Goal: Information Seeking & Learning: Learn about a topic

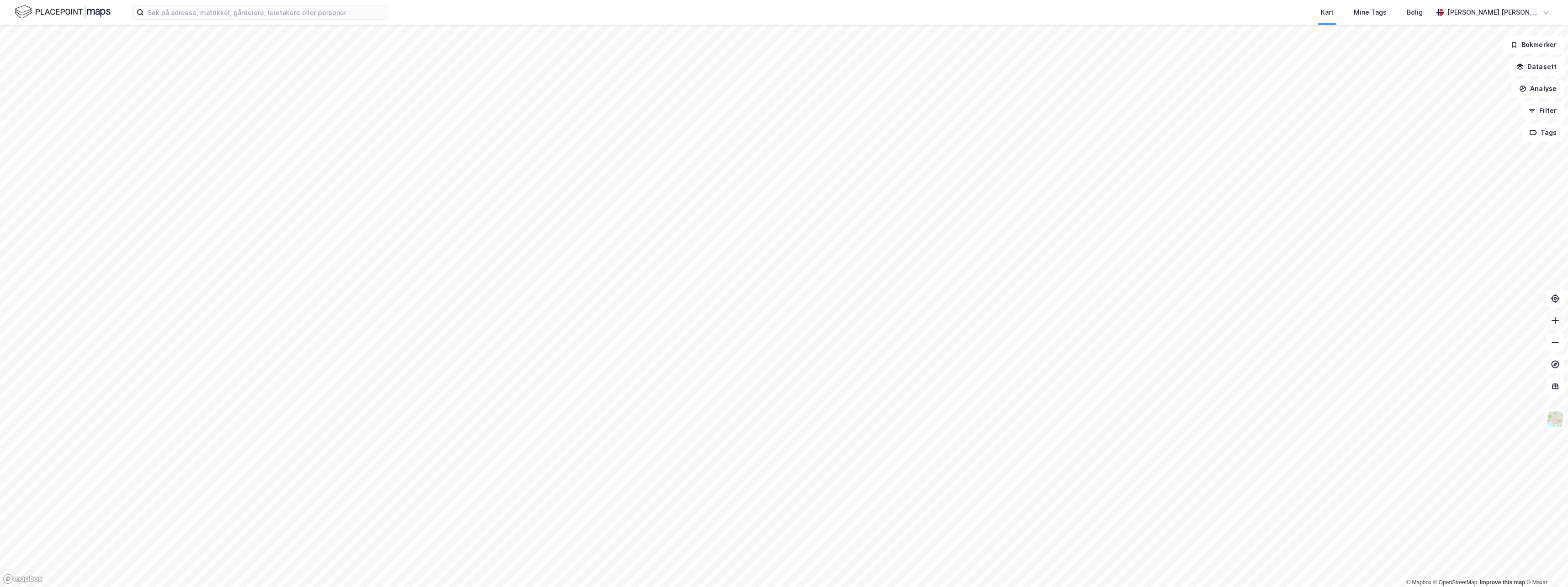
click at [1558, 318] on icon at bounding box center [1555, 320] width 9 height 9
click at [1556, 321] on icon at bounding box center [1555, 320] width 9 height 9
click at [1556, 318] on icon at bounding box center [1555, 320] width 9 height 9
click at [826, 586] on html "Kart Mine Tags Bolig [PERSON_NAME] © Mapbox © OpenStreetMap Improve this map © …" at bounding box center [784, 294] width 1568 height 587
click at [1556, 342] on icon at bounding box center [1555, 342] width 9 height 9
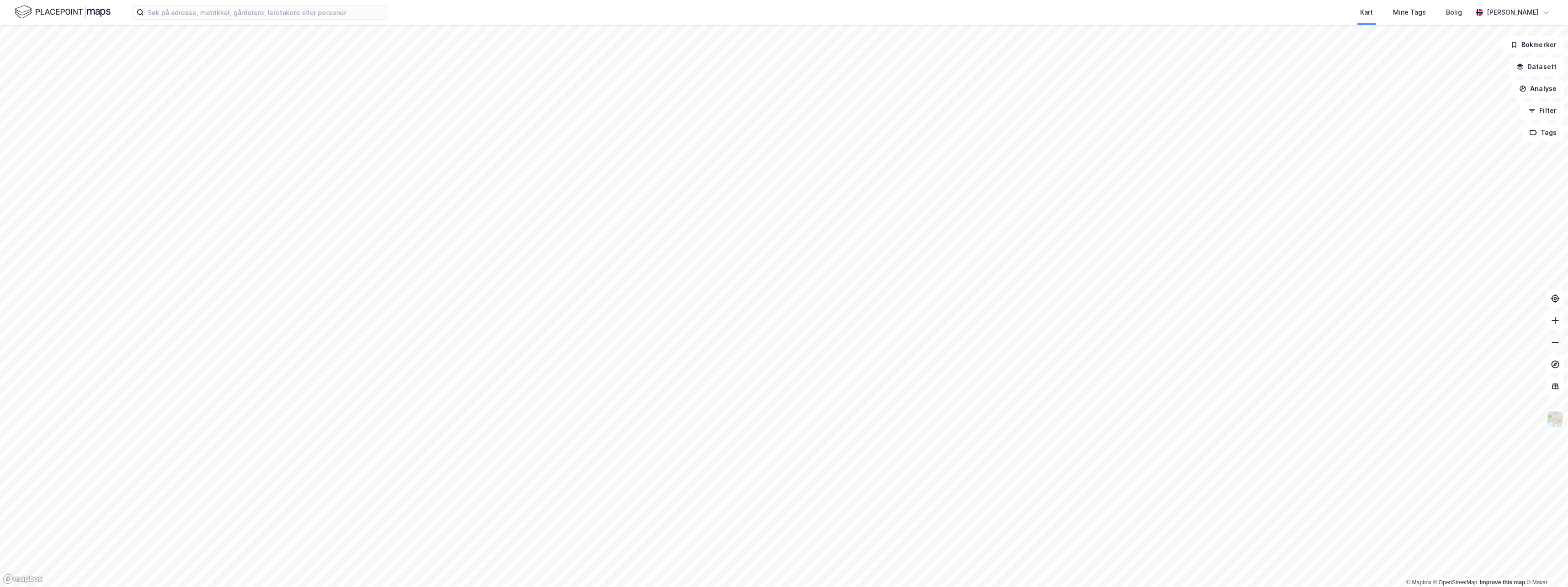
click at [1556, 342] on icon at bounding box center [1555, 342] width 9 height 9
click at [956, 586] on html "Kart Mine Tags Bolig [PERSON_NAME] © Mapbox © OpenStreetMap Improve this map © …" at bounding box center [784, 294] width 1568 height 587
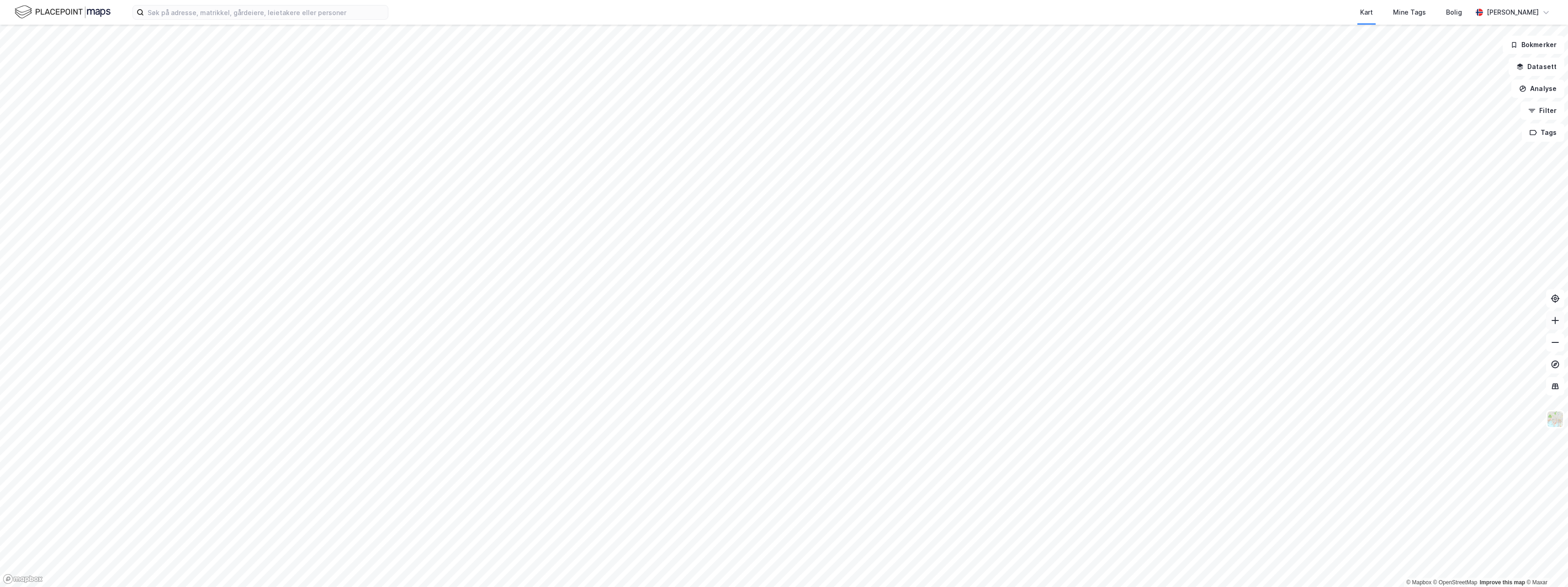
click at [1558, 319] on icon at bounding box center [1555, 320] width 9 height 9
click at [1555, 320] on icon at bounding box center [1555, 320] width 9 height 9
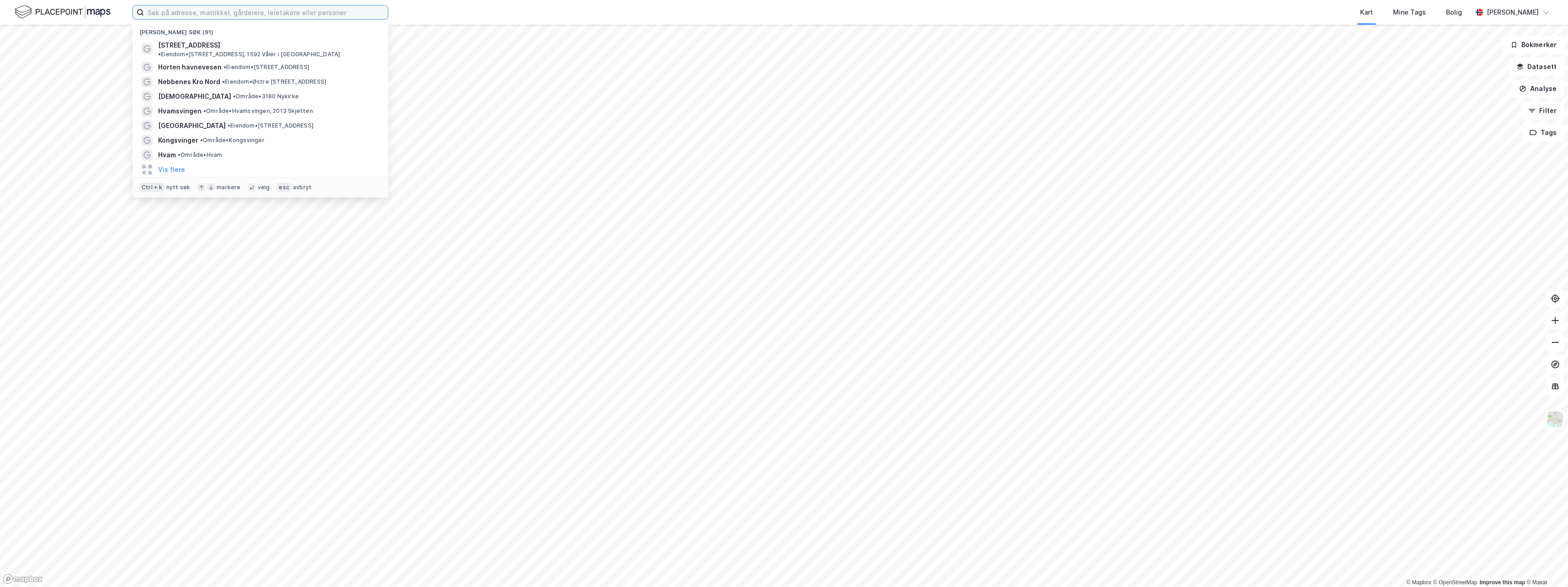
click at [153, 14] on input at bounding box center [265, 12] width 244 height 14
click at [166, 76] on span "Nebbenes Kro Nord" at bounding box center [189, 82] width 62 height 11
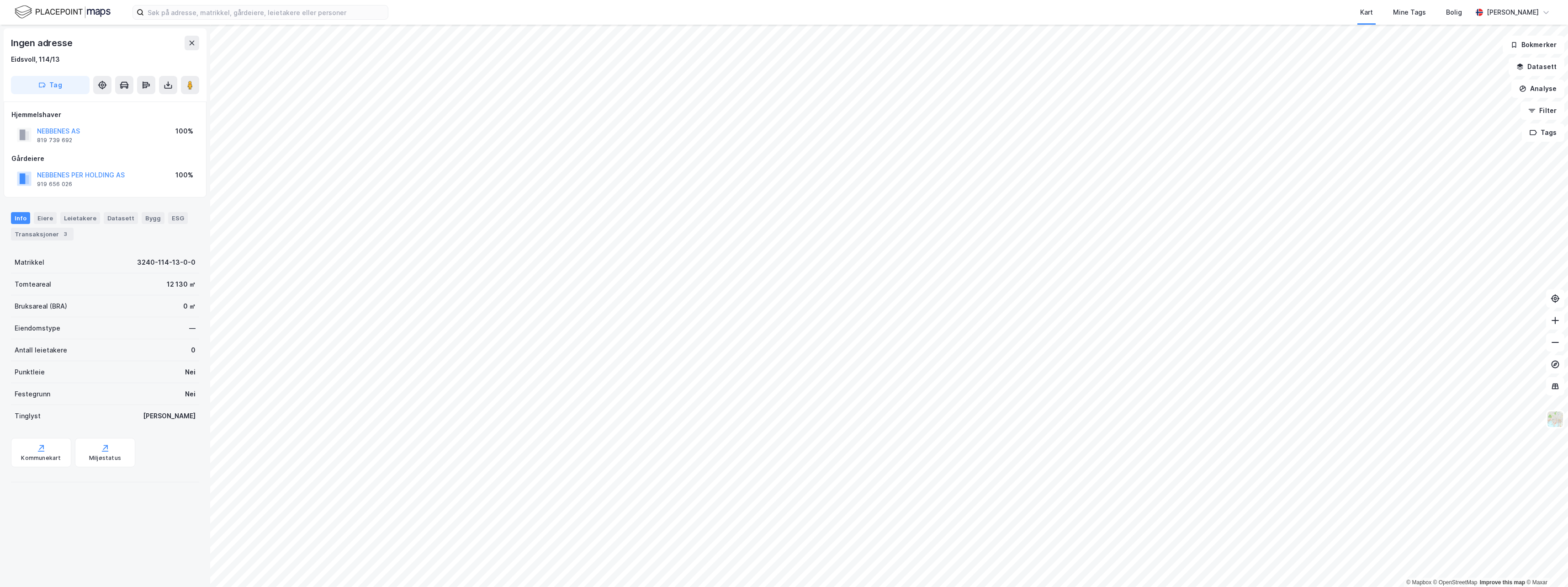
click at [877, 0] on html "Kart Mine Tags Bolig [PERSON_NAME] © Mapbox © OpenStreetMap Improve this map © …" at bounding box center [784, 294] width 1568 height 587
click at [926, 0] on html "Kart Mine Tags Bolig [PERSON_NAME] © Mapbox © OpenStreetMap Improve this map © …" at bounding box center [784, 294] width 1568 height 587
click at [1195, 586] on html "Kart Mine Tags Bolig [PERSON_NAME] © Mapbox © OpenStreetMap Improve this map © …" at bounding box center [784, 294] width 1568 height 587
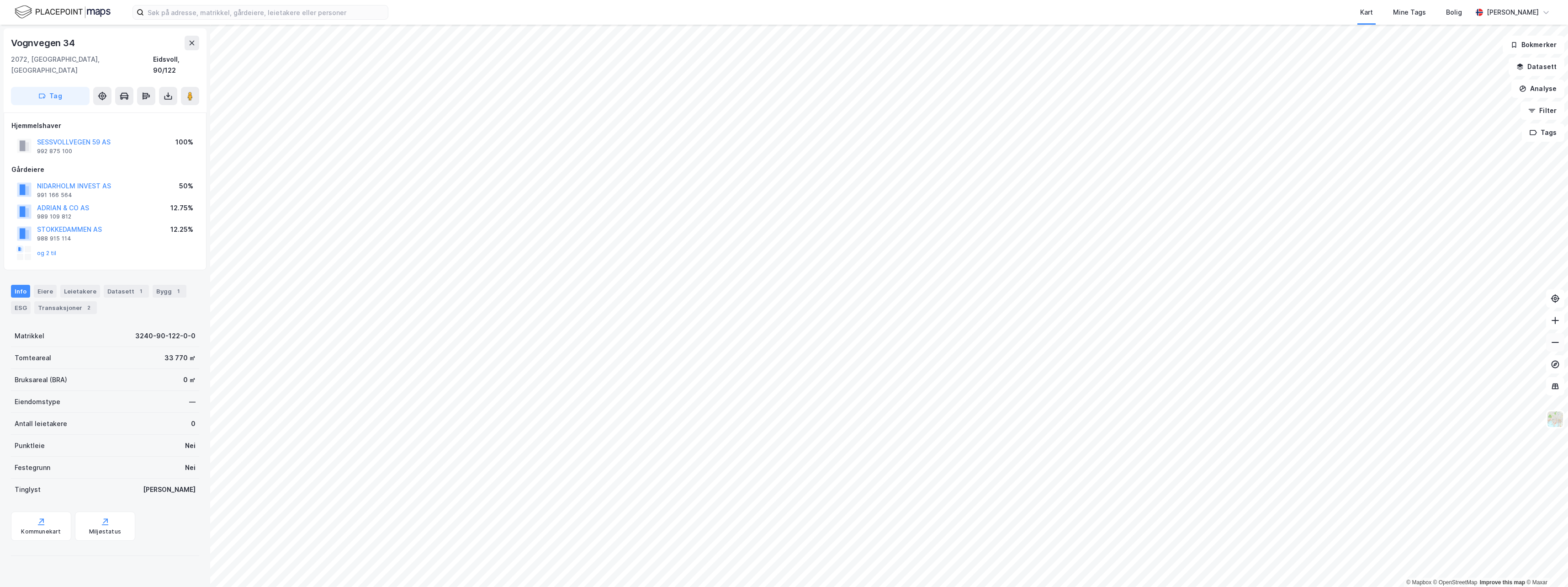
click at [1556, 343] on icon at bounding box center [1555, 342] width 9 height 9
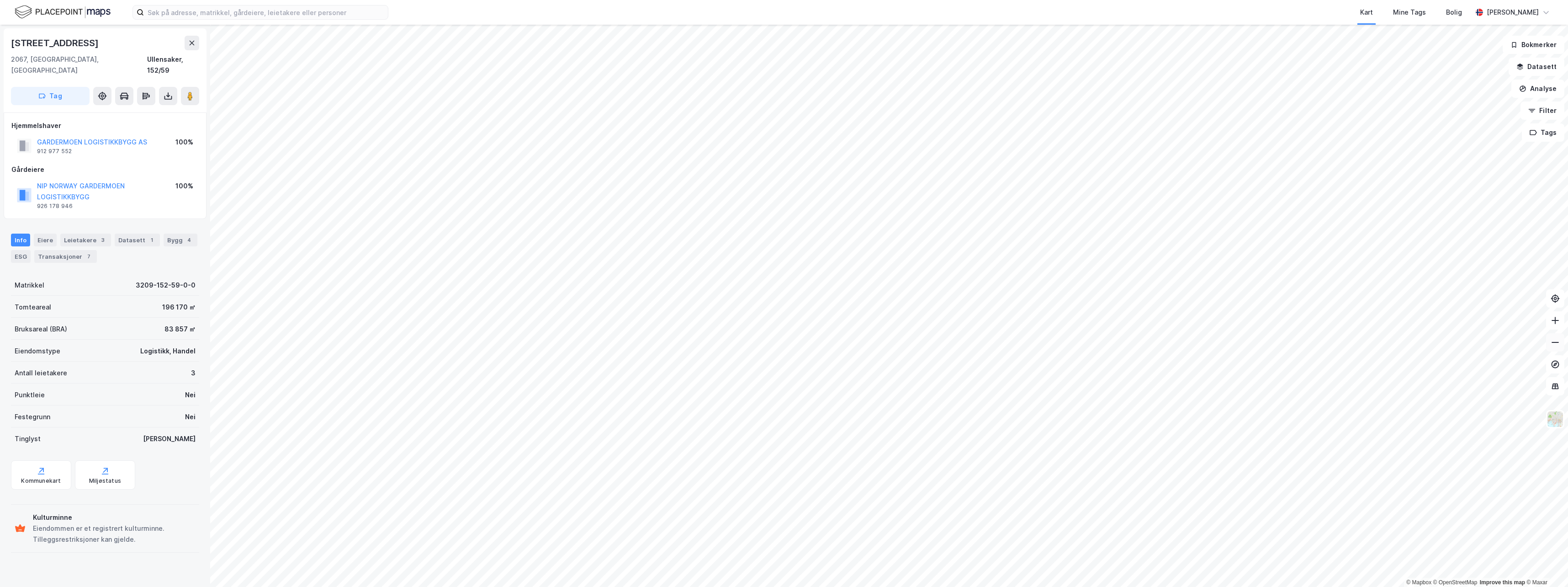
click at [1555, 340] on icon at bounding box center [1555, 342] width 9 height 9
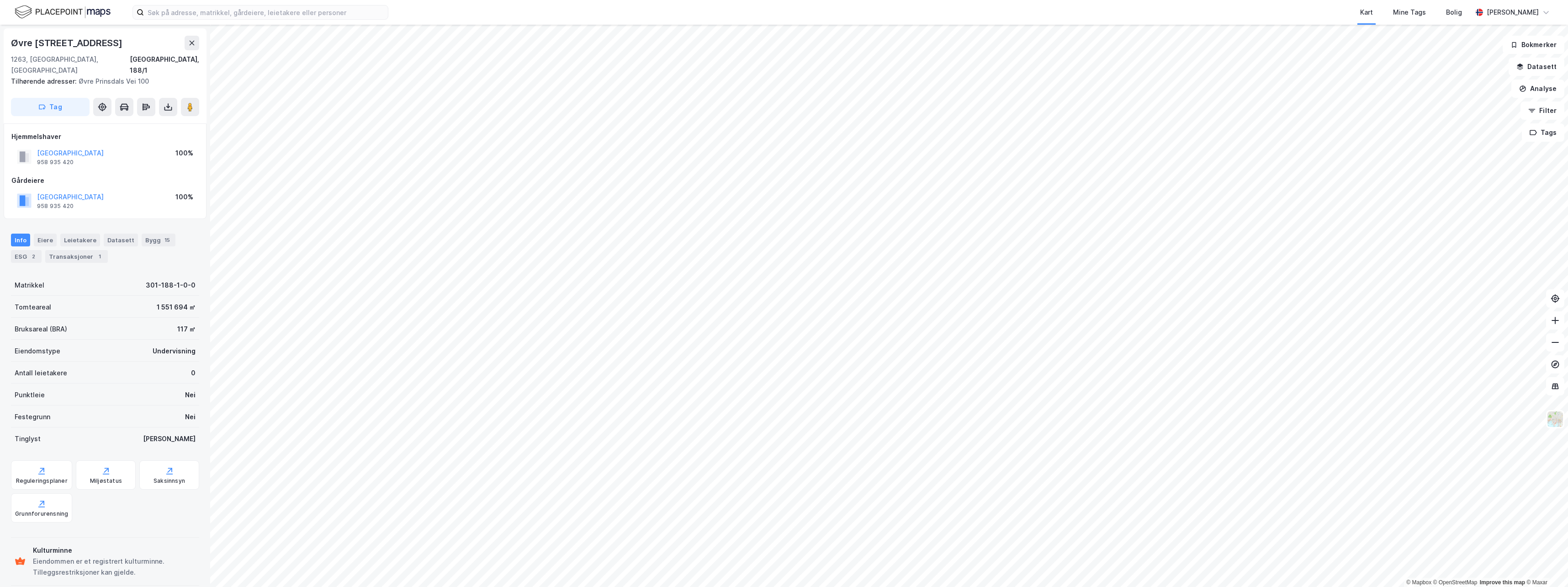
click at [830, 0] on html "Kart Mine Tags Bolig [PERSON_NAME] © Mapbox © OpenStreetMap Improve this map © …" at bounding box center [784, 294] width 1568 height 587
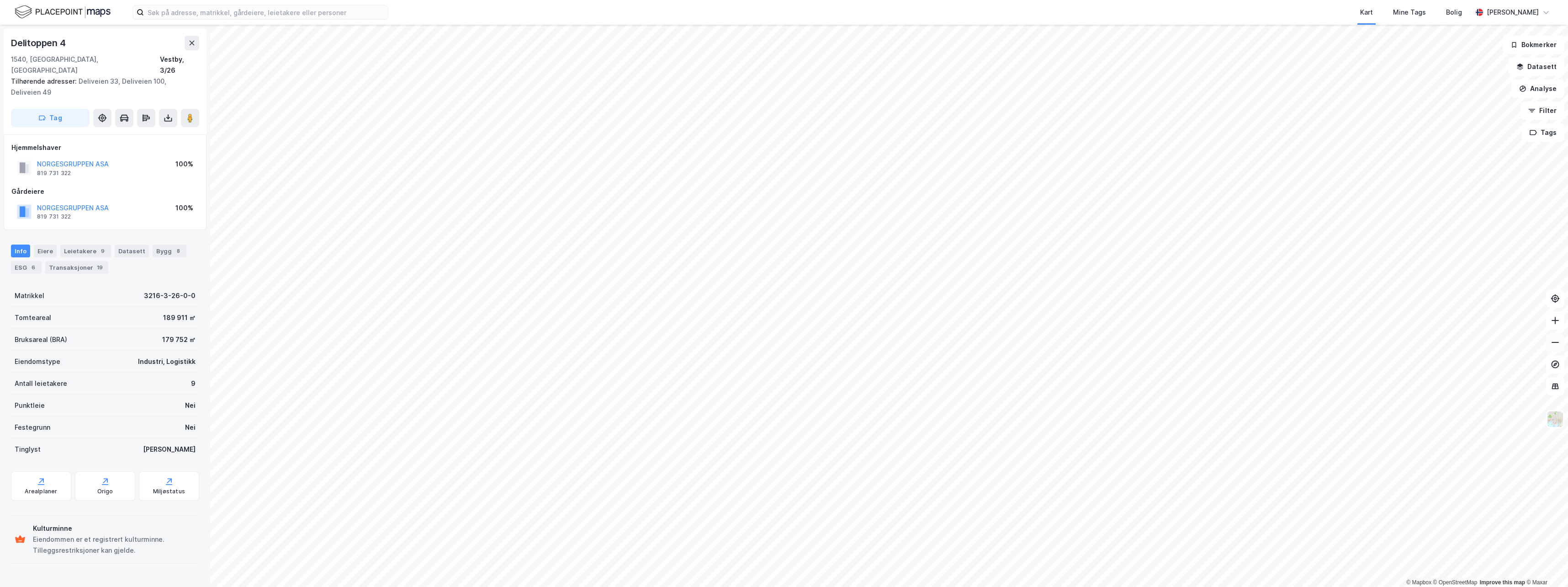
click at [1556, 342] on icon at bounding box center [1555, 342] width 9 height 9
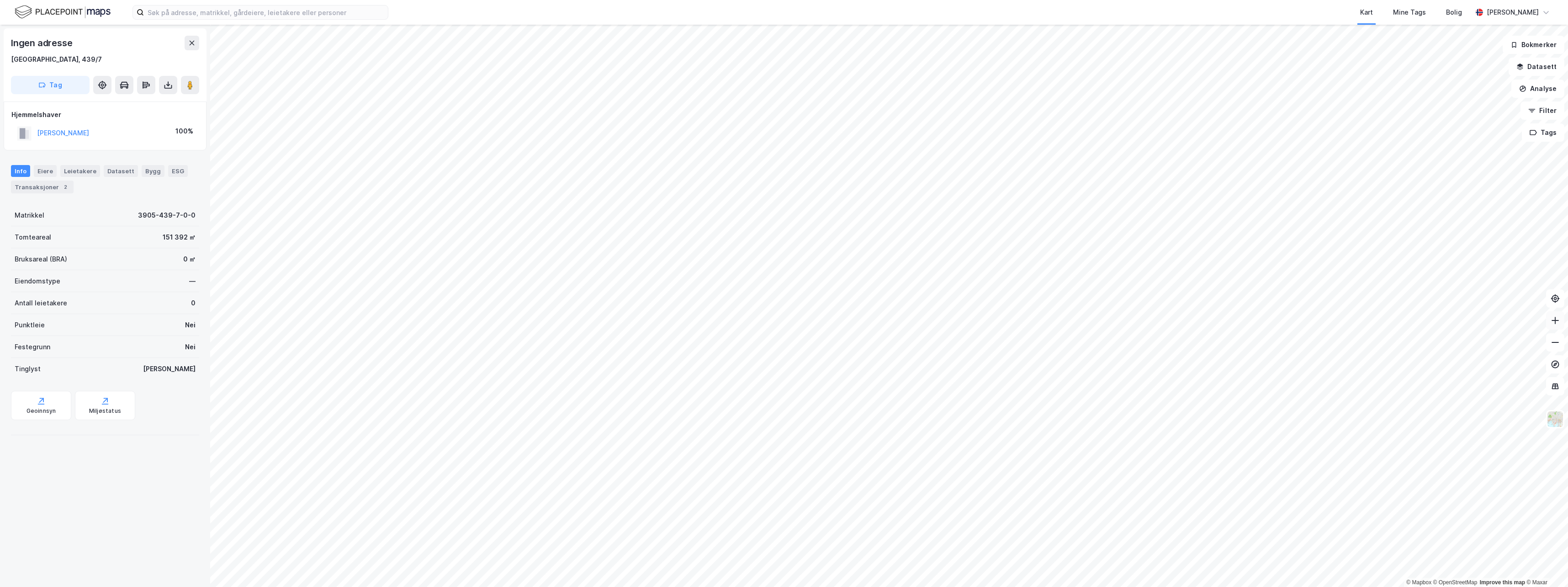
click at [1554, 320] on icon at bounding box center [1555, 320] width 7 height 1
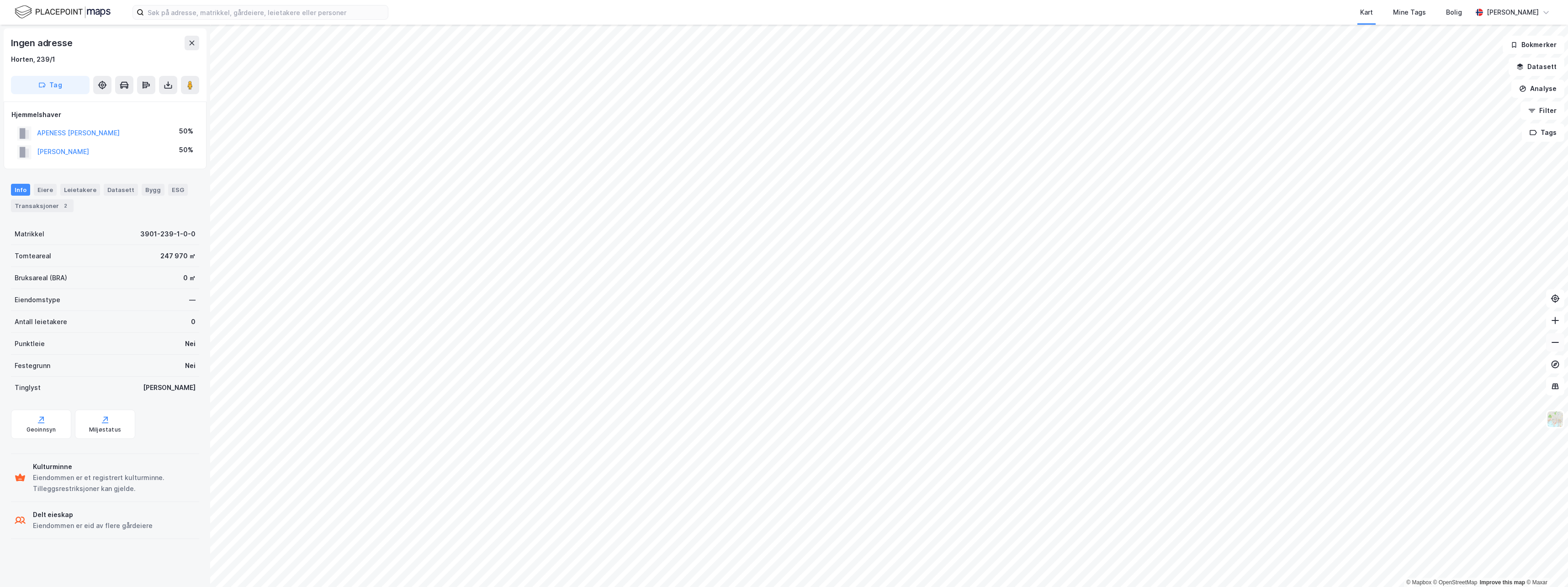
click at [1556, 342] on icon at bounding box center [1555, 342] width 9 height 9
click at [1556, 321] on icon at bounding box center [1555, 320] width 9 height 9
click at [1554, 345] on icon at bounding box center [1555, 342] width 9 height 9
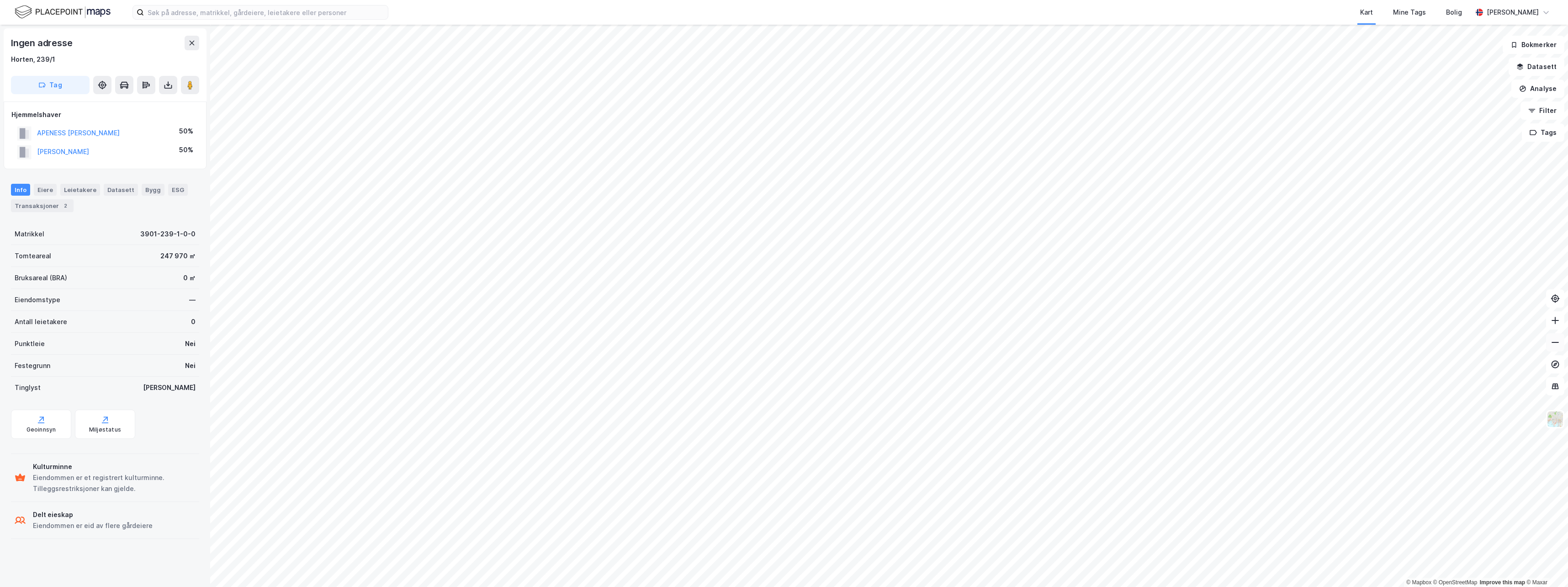
click at [1554, 345] on icon at bounding box center [1555, 342] width 9 height 9
click at [1552, 342] on icon at bounding box center [1555, 342] width 7 height 1
click at [1553, 320] on icon at bounding box center [1555, 320] width 9 height 9
